Goal: Task Accomplishment & Management: Use online tool/utility

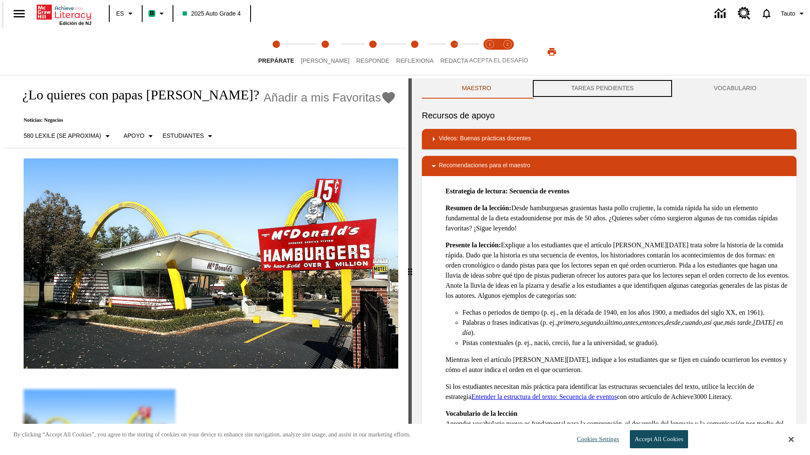
click at [602, 89] on button "TAREAS PENDIENTES" at bounding box center [602, 88] width 143 height 20
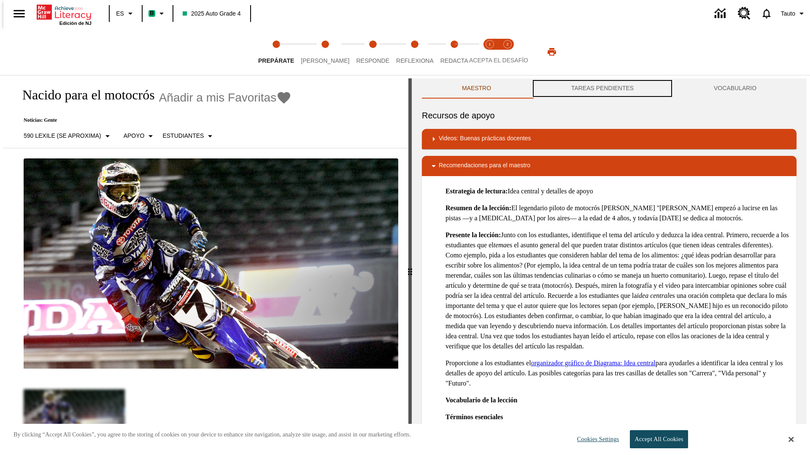
click at [602, 89] on button "TAREAS PENDIENTES" at bounding box center [602, 88] width 143 height 20
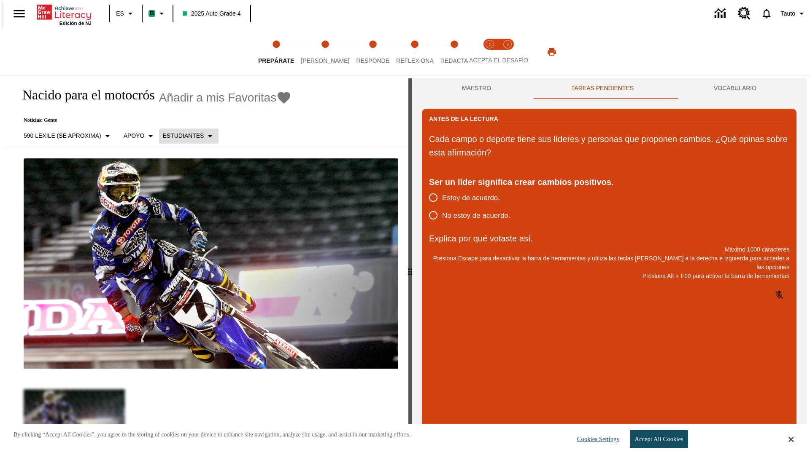
click at [183, 136] on p "Estudiantes" at bounding box center [182, 136] width 41 height 9
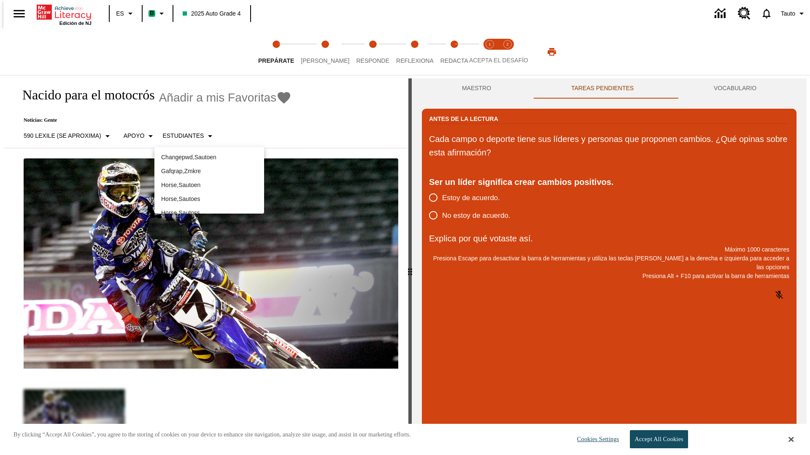
click at [209, 199] on p "Horse , Sautoes" at bounding box center [209, 199] width 96 height 9
